Goal: Check status: Check status

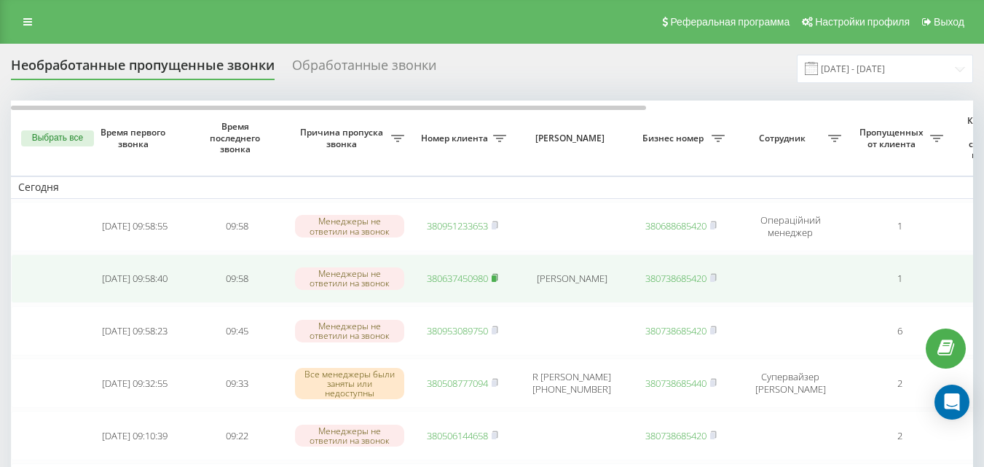
click at [496, 281] on rect at bounding box center [494, 278] width 4 height 7
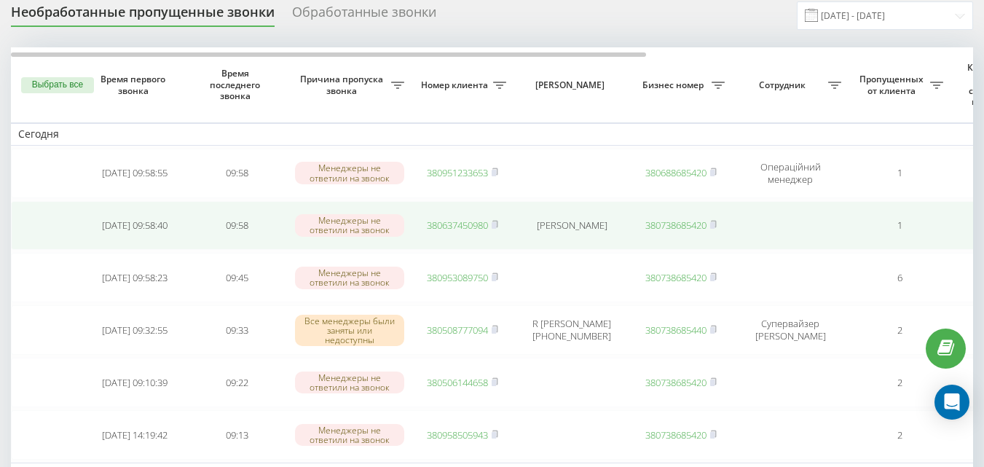
scroll to position [73, 0]
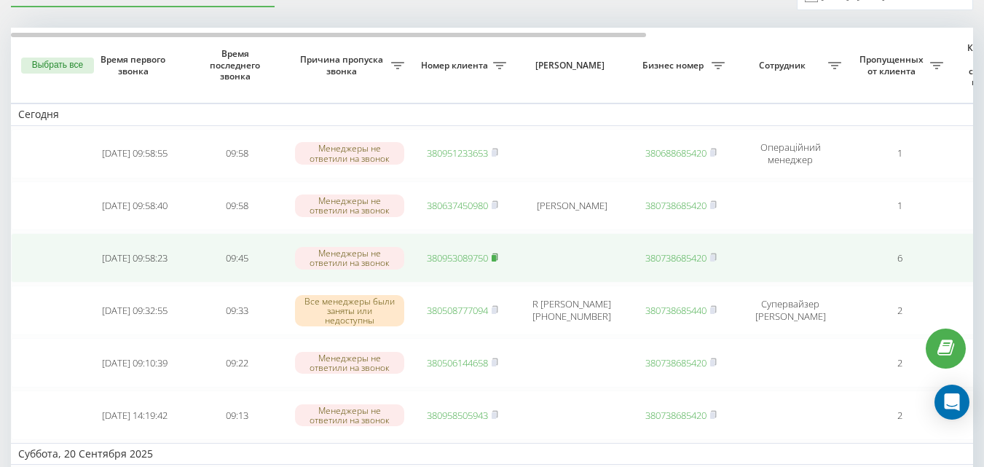
click at [498, 260] on icon at bounding box center [495, 257] width 7 height 9
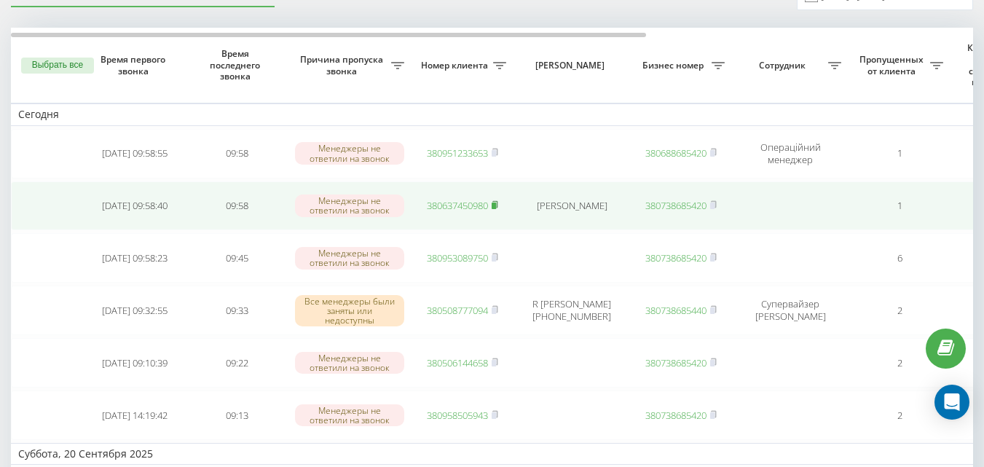
click at [496, 205] on rect at bounding box center [494, 205] width 4 height 7
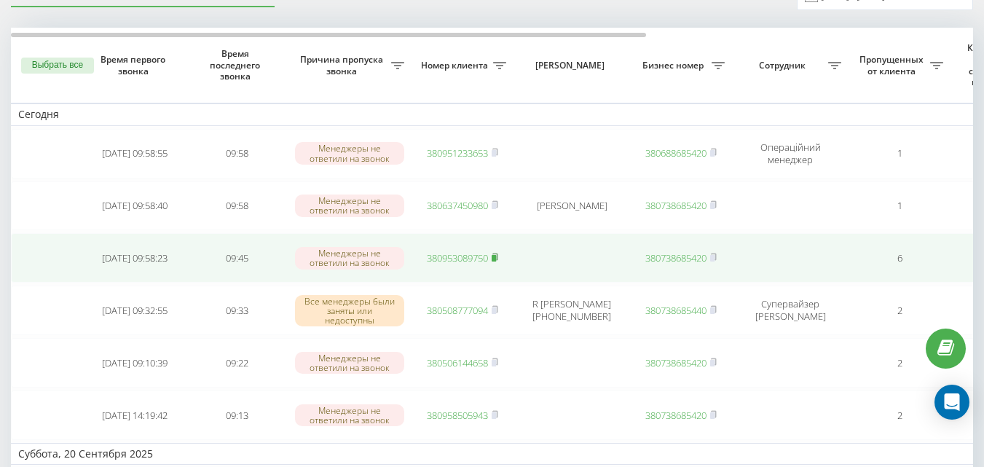
click at [495, 259] on rect at bounding box center [494, 258] width 4 height 7
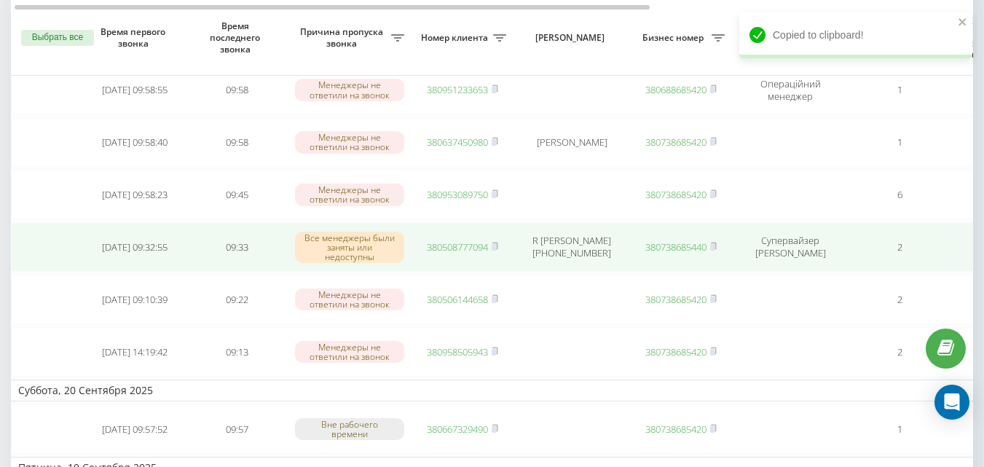
scroll to position [146, 0]
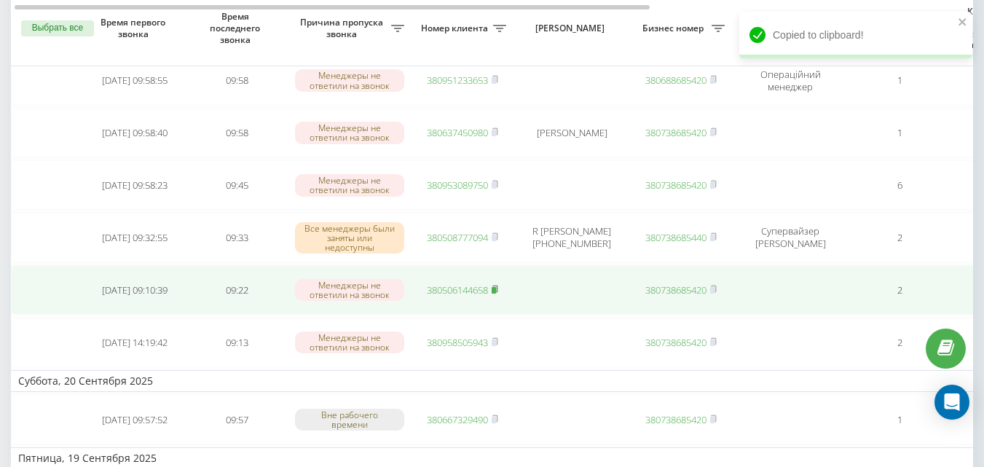
click at [498, 289] on icon at bounding box center [495, 289] width 7 height 9
click at [496, 290] on rect at bounding box center [494, 290] width 4 height 7
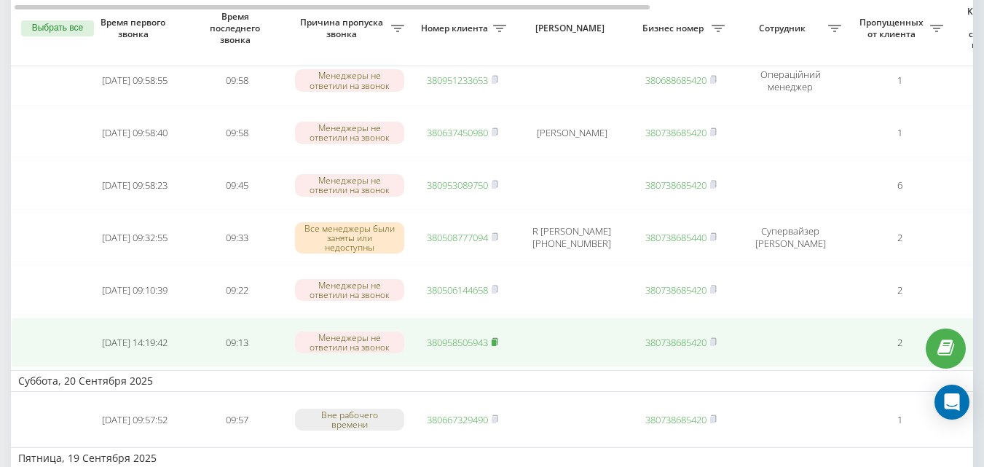
click at [497, 344] on icon at bounding box center [494, 341] width 5 height 7
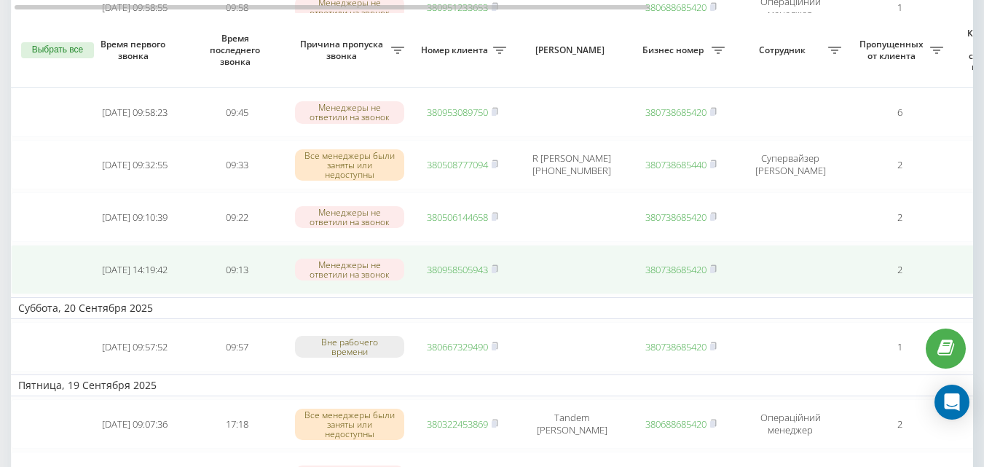
scroll to position [364, 0]
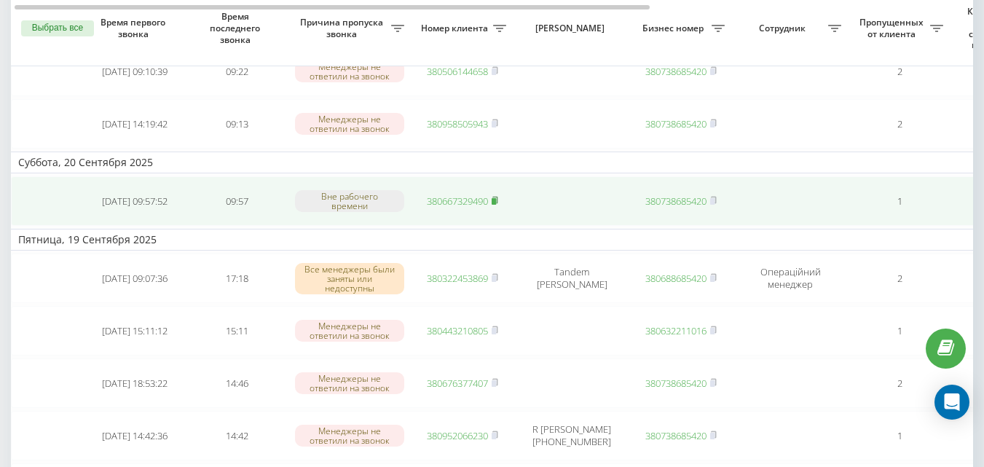
click at [498, 200] on icon at bounding box center [495, 200] width 7 height 9
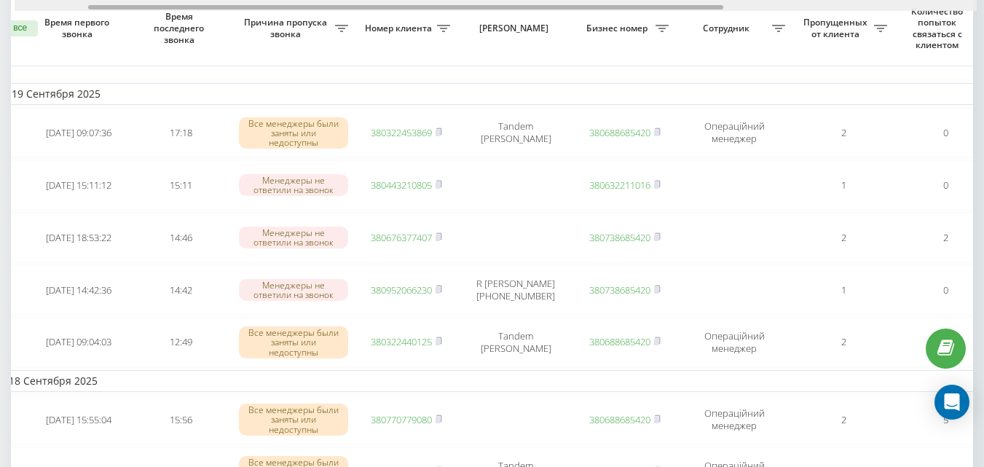
scroll to position [0, 0]
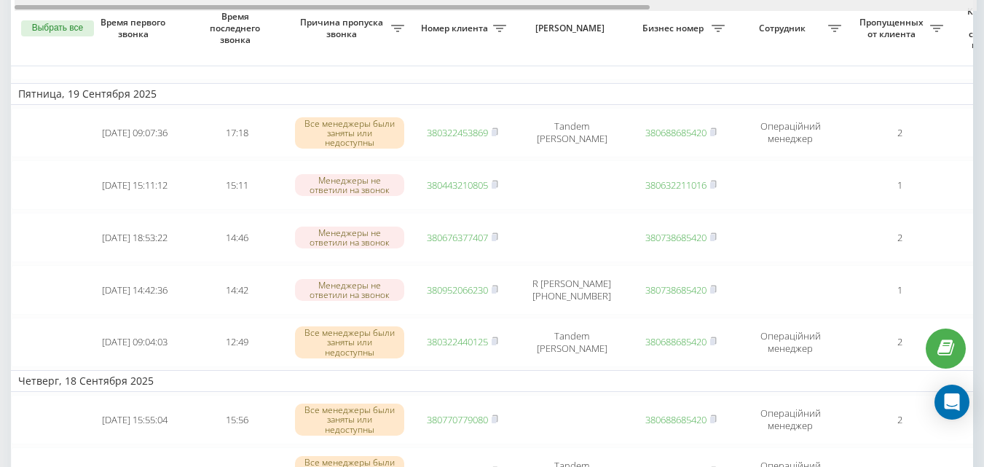
drag, startPoint x: 424, startPoint y: 5, endPoint x: 391, endPoint y: 10, distance: 33.2
click at [390, 7] on div at bounding box center [332, 7] width 635 height 4
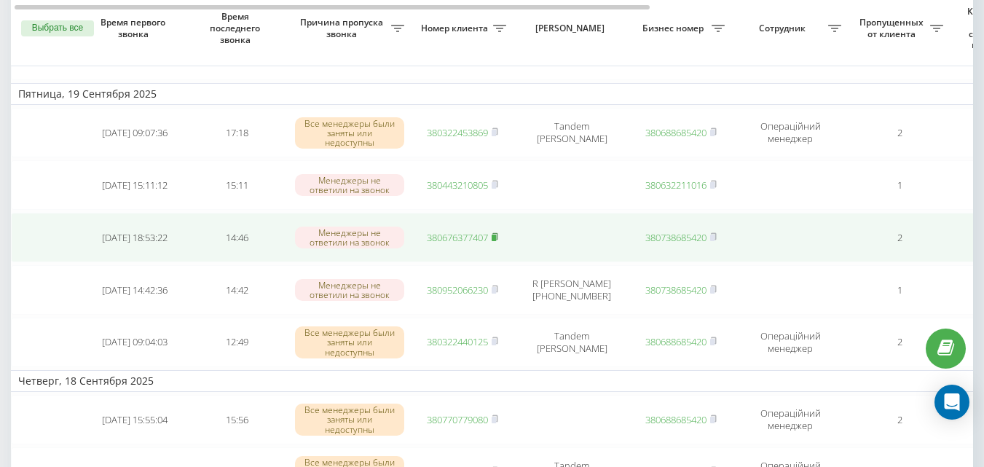
click at [496, 237] on rect at bounding box center [494, 238] width 4 height 7
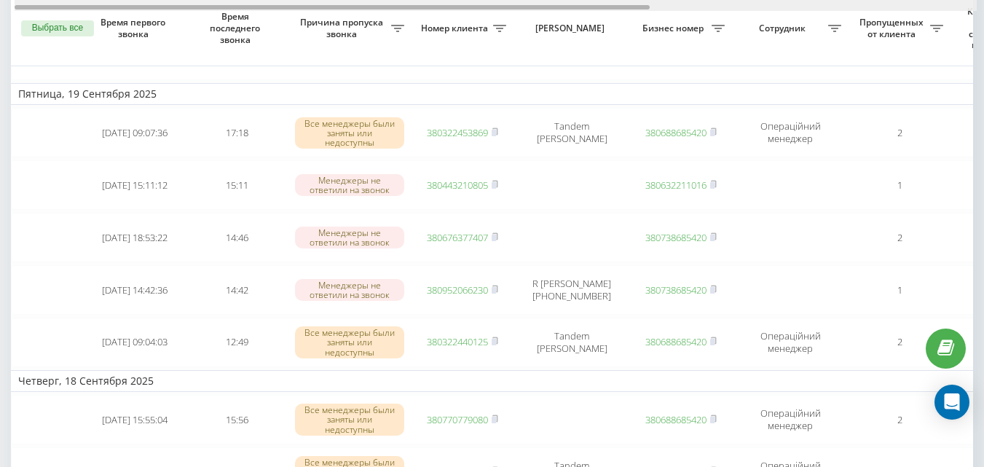
drag, startPoint x: 461, startPoint y: 8, endPoint x: 391, endPoint y: 1, distance: 70.3
click at [391, 1] on div at bounding box center [496, 5] width 962 height 11
